Goal: Navigation & Orientation: Find specific page/section

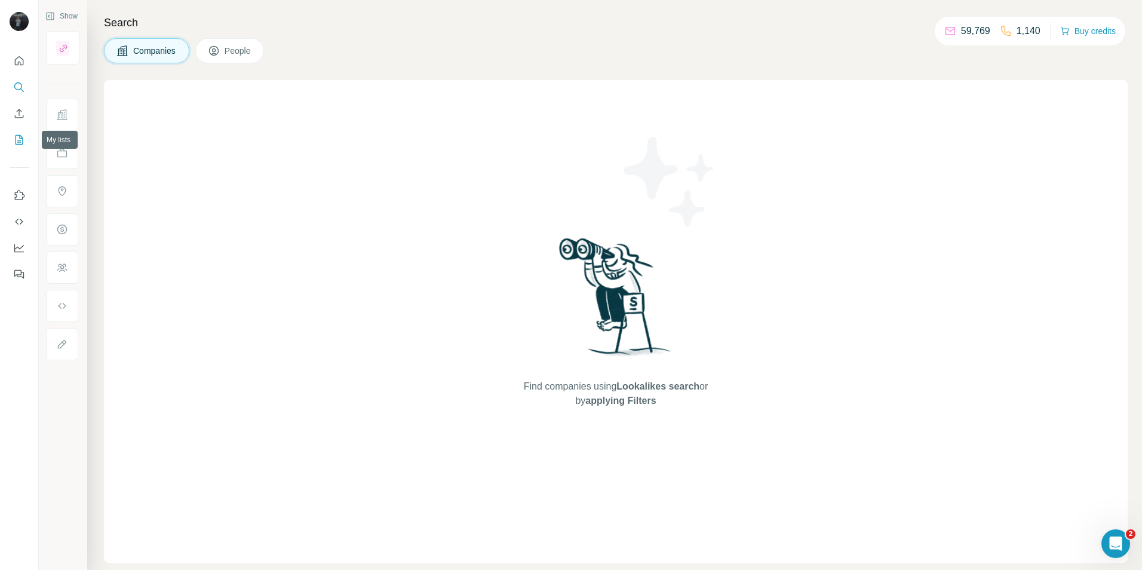
click at [14, 134] on icon "My lists" at bounding box center [19, 140] width 12 height 12
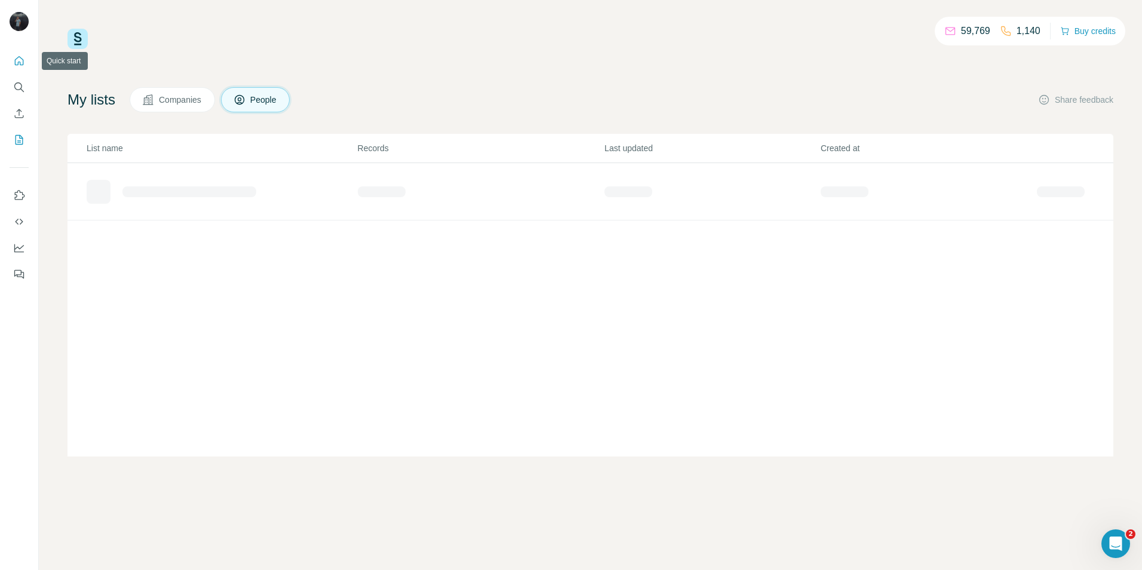
click at [18, 62] on icon "Quick start" at bounding box center [19, 60] width 9 height 9
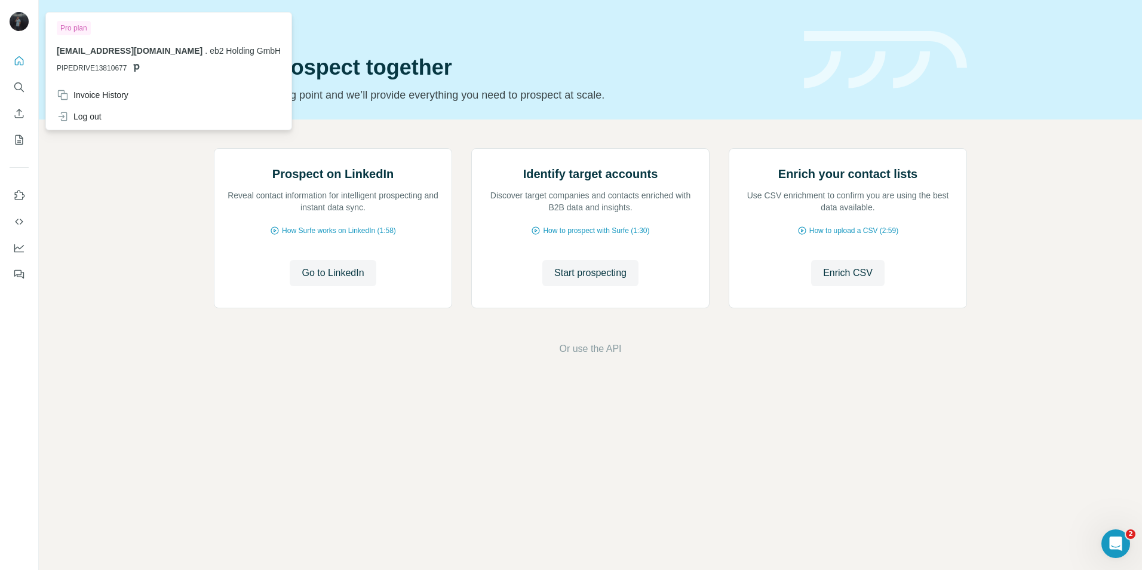
click at [19, 24] on img at bounding box center [19, 21] width 19 height 19
click at [17, 250] on icon "Dashboard" at bounding box center [19, 248] width 12 height 12
